Goal: Task Accomplishment & Management: Manage account settings

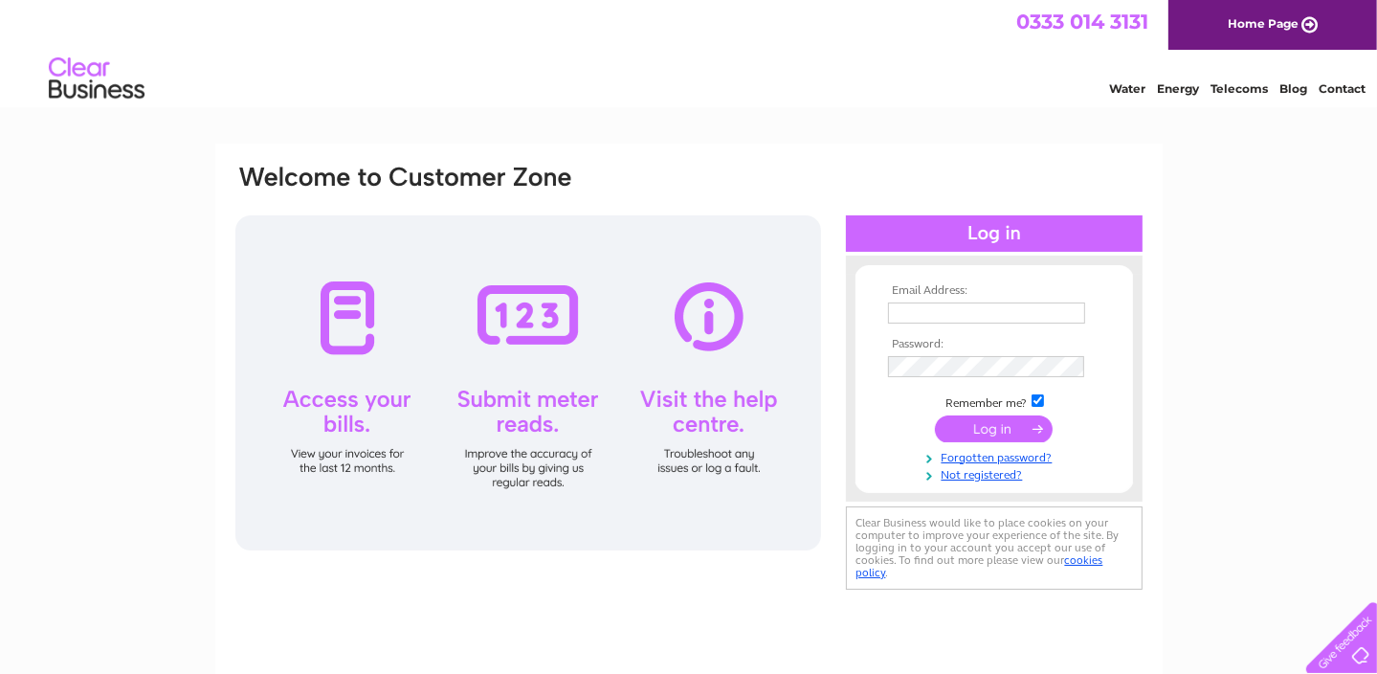
type input "[PERSON_NAME][EMAIL_ADDRESS][DOMAIN_NAME]"
click at [1007, 425] on input "submit" at bounding box center [994, 428] width 118 height 27
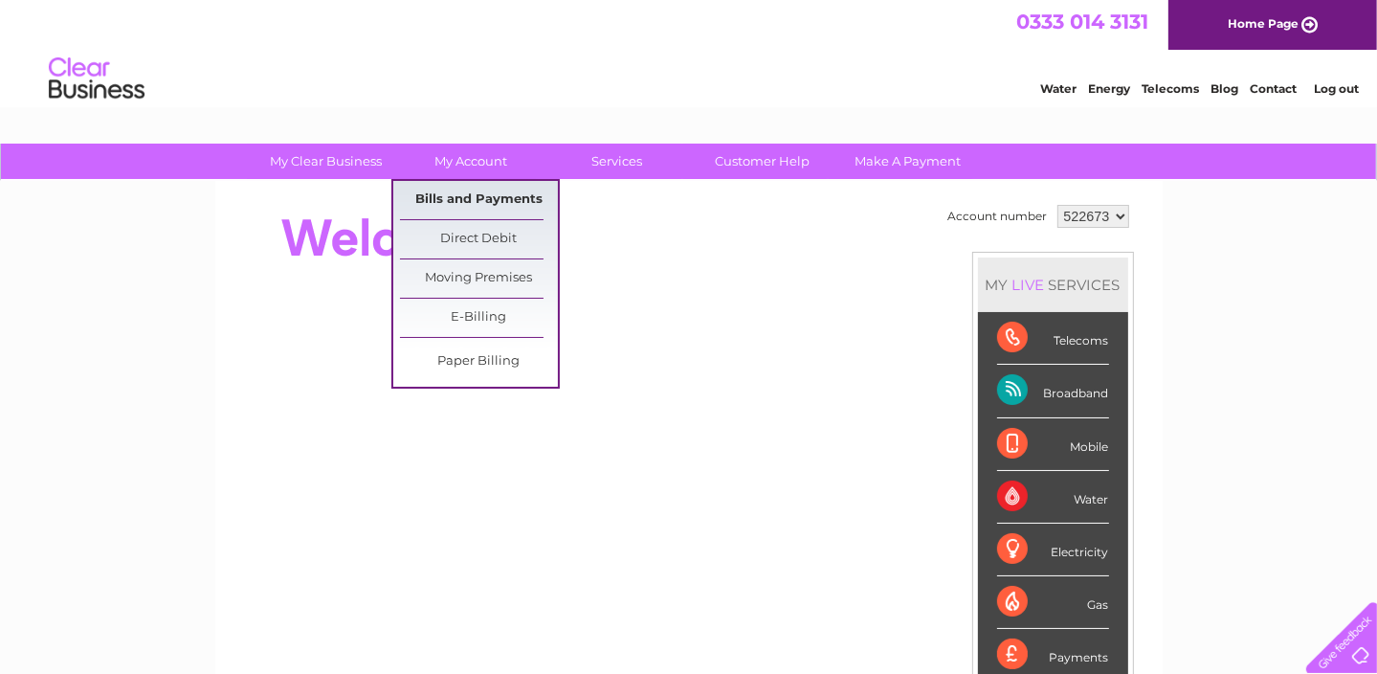
click at [476, 198] on link "Bills and Payments" at bounding box center [479, 200] width 158 height 38
